Goal: Information Seeking & Learning: Learn about a topic

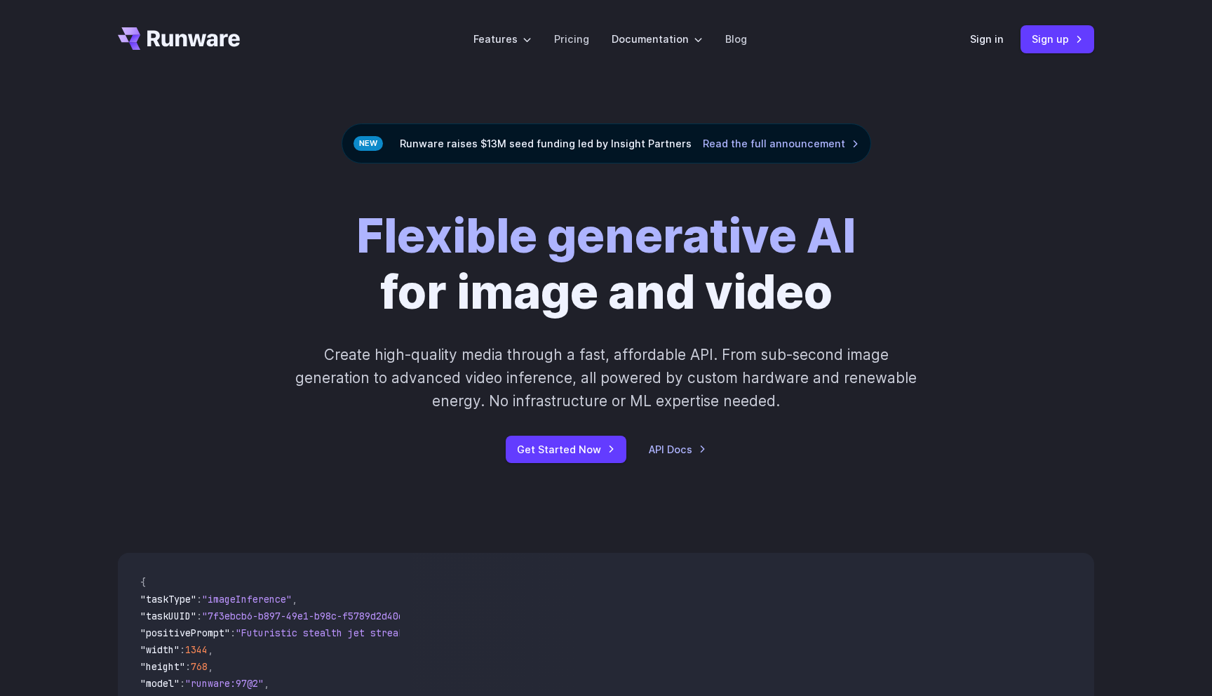
click at [593, 332] on div "Flexible generative AI for image and video Create high-quality media through a …" at bounding box center [606, 335] width 782 height 255
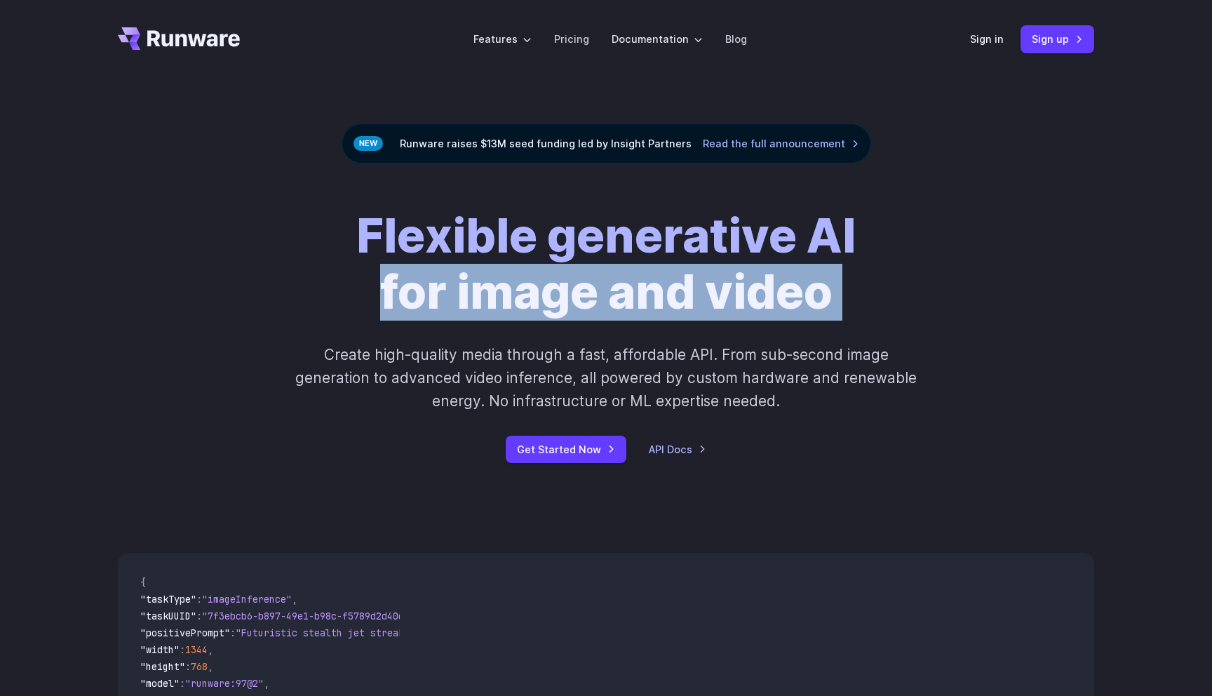
click at [606, 375] on p "Create high-quality media through a fast, affordable API. From sub-second image…" at bounding box center [606, 378] width 625 height 70
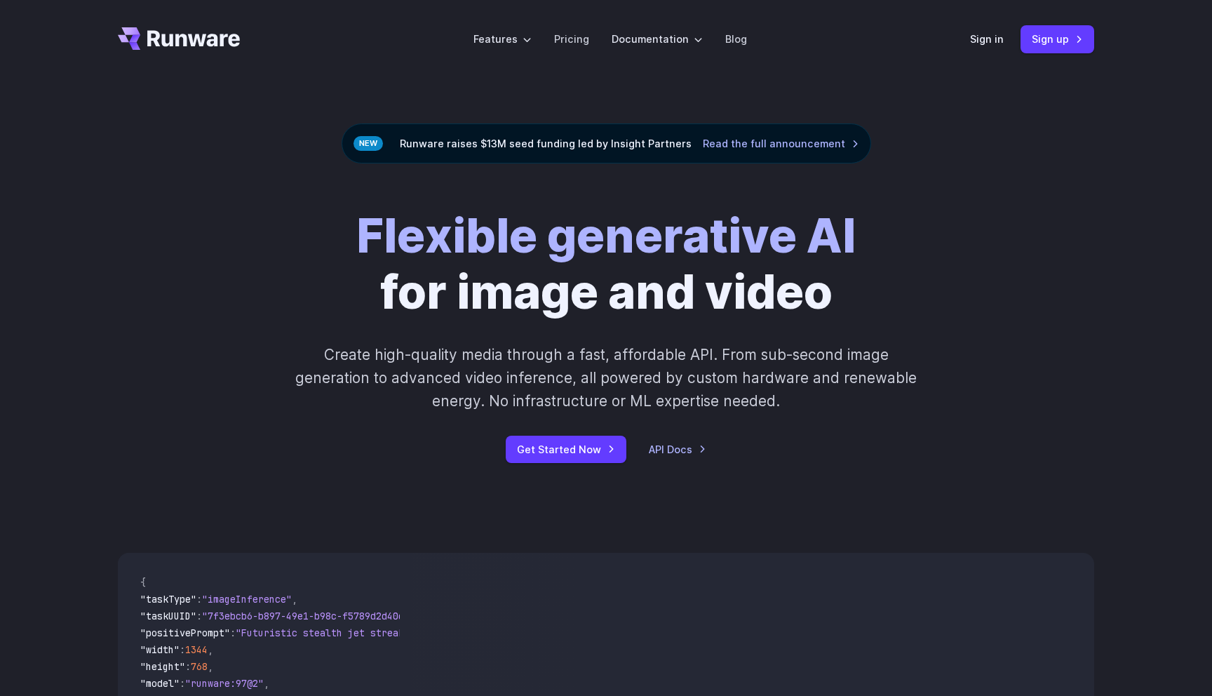
click at [606, 375] on p "Create high-quality media through a fast, affordable API. From sub-second image…" at bounding box center [606, 378] width 625 height 70
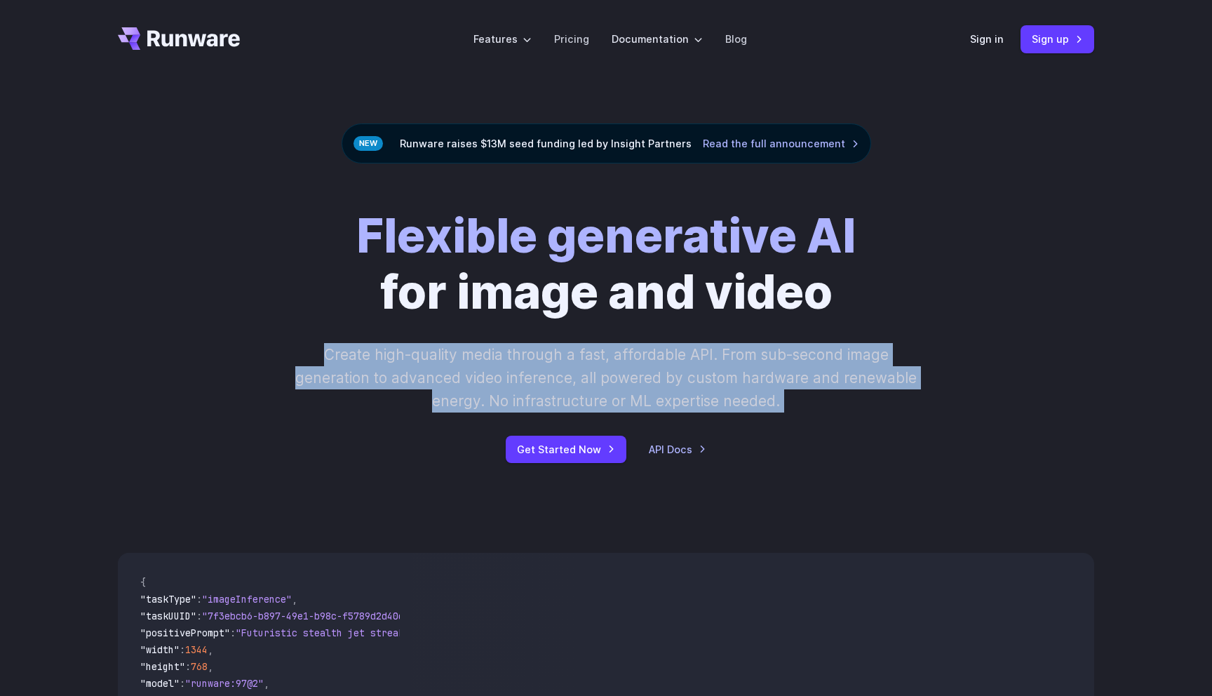
click at [511, 305] on h1 "Flexible generative AI for image and video" at bounding box center [606, 264] width 500 height 112
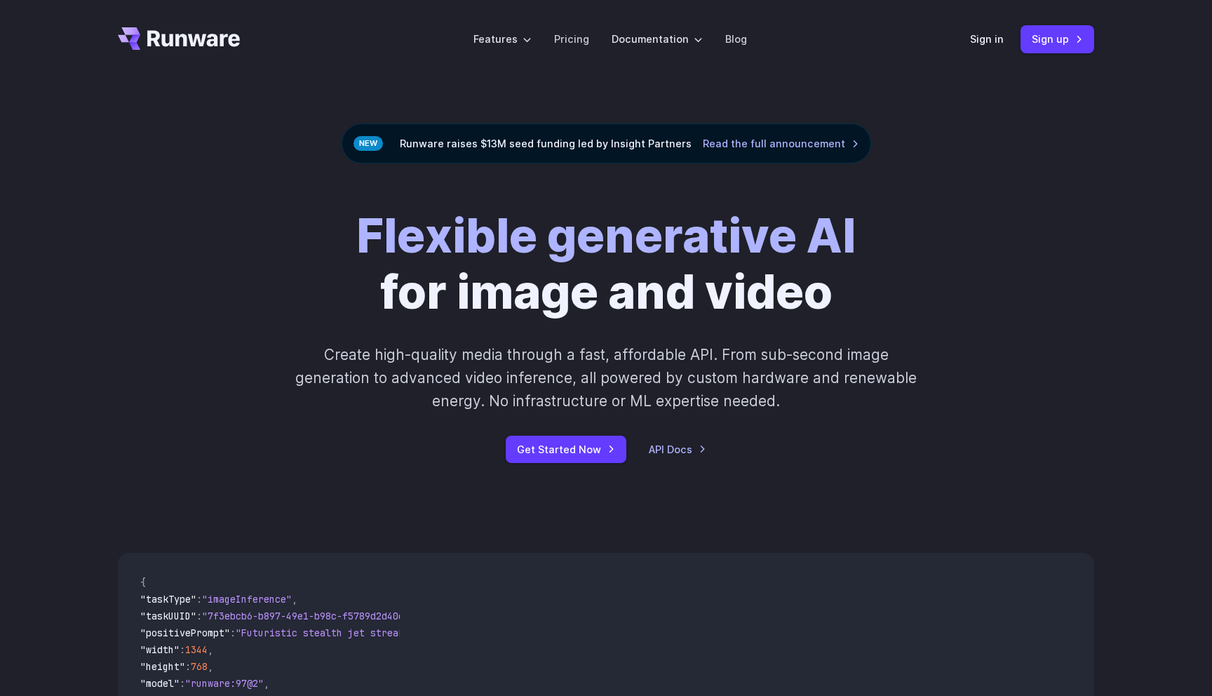
click at [761, 302] on h1 "Flexible generative AI for image and video" at bounding box center [606, 264] width 500 height 112
click at [804, 487] on div "Flexible generative AI for image and video Create high-quality media through a …" at bounding box center [606, 335] width 1212 height 345
